Goal: Task Accomplishment & Management: Use online tool/utility

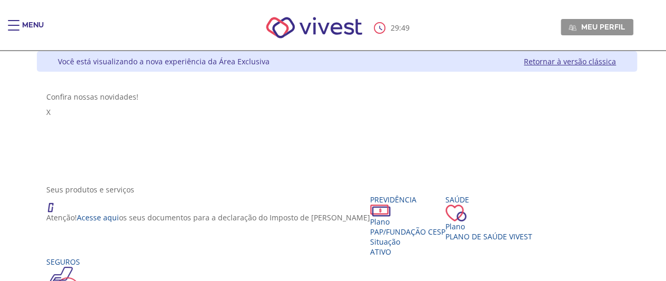
click at [14, 27] on div "Main header" at bounding box center [14, 30] width 12 height 21
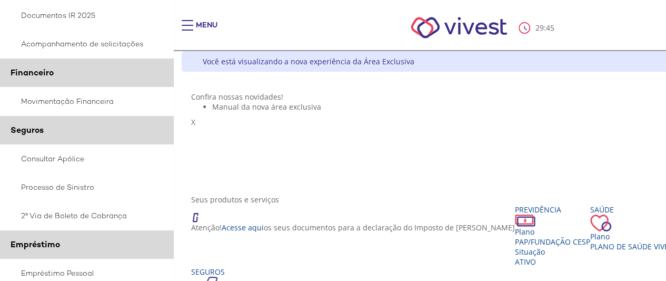
scroll to position [279, 0]
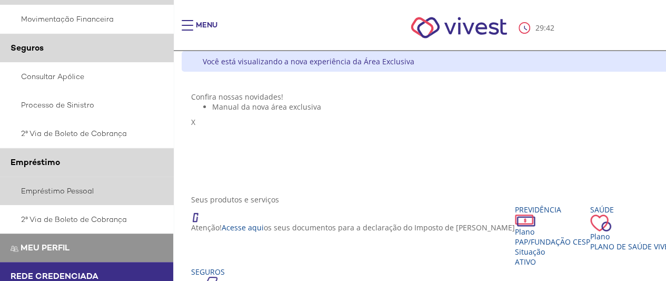
click at [52, 185] on link "Empréstimo Pessoal" at bounding box center [87, 190] width 174 height 28
